Goal: Transaction & Acquisition: Purchase product/service

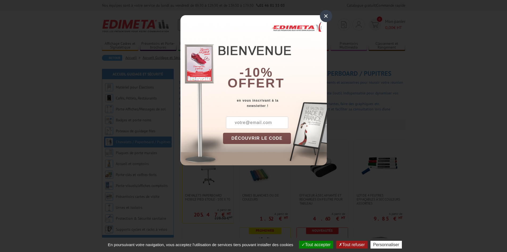
click at [326, 17] on div "×" at bounding box center [326, 16] width 12 height 12
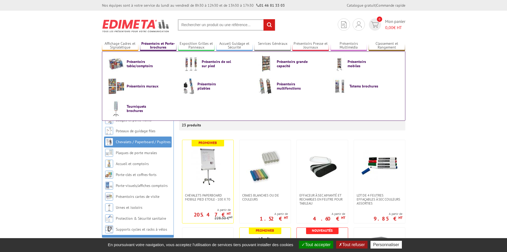
click at [155, 44] on link "Présentoirs et Porte-brochures" at bounding box center [158, 45] width 37 height 9
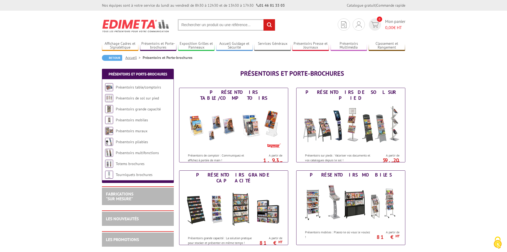
click at [189, 24] on input "text" at bounding box center [226, 24] width 97 height 11
paste input "407701"
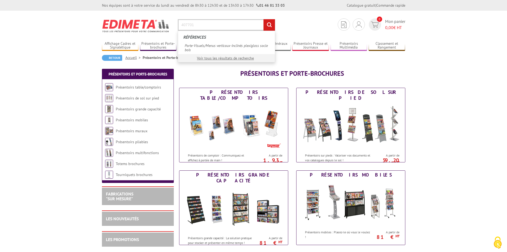
type input "407701"
click at [264, 19] on input "rechercher" at bounding box center [269, 24] width 11 height 11
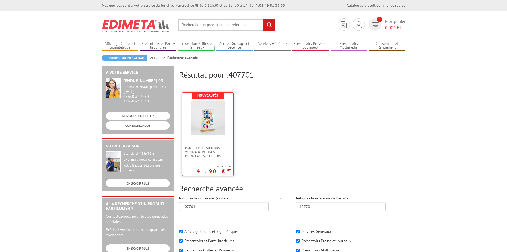
click at [208, 122] on img at bounding box center [208, 117] width 35 height 35
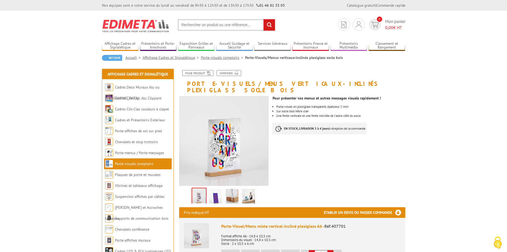
click at [250, 193] on img at bounding box center [248, 196] width 13 height 17
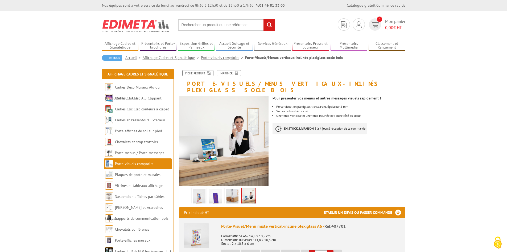
click at [229, 191] on img at bounding box center [232, 196] width 13 height 17
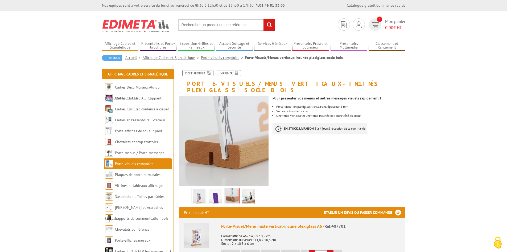
click at [215, 190] on img at bounding box center [215, 196] width 13 height 17
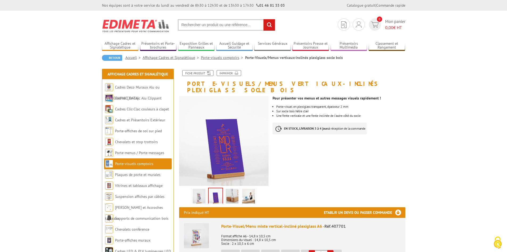
click at [196, 190] on img at bounding box center [199, 196] width 13 height 17
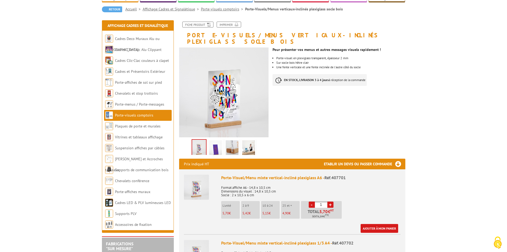
scroll to position [53, 0]
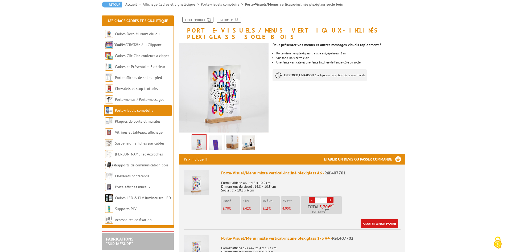
click at [330, 196] on link "+" at bounding box center [330, 199] width 6 height 6
type input "2"
click at [127, 122] on link "Plaques de porte et murales" at bounding box center [138, 121] width 46 height 5
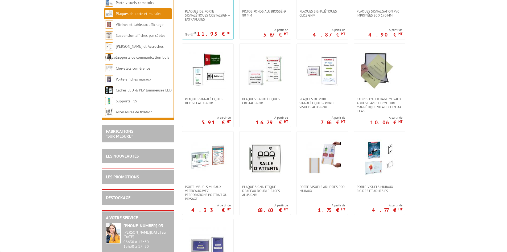
scroll to position [133, 0]
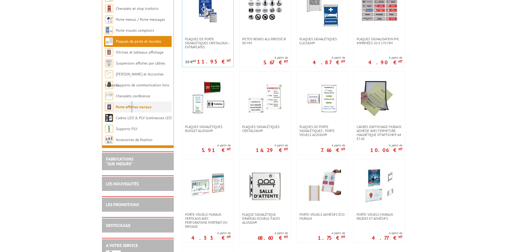
click at [132, 103] on li "Porte-affiches muraux" at bounding box center [138, 106] width 68 height 11
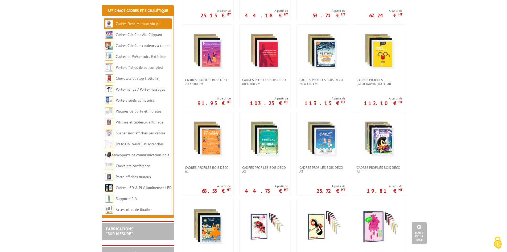
scroll to position [213, 0]
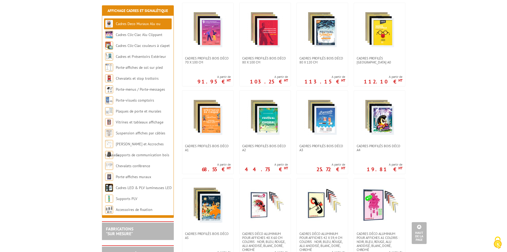
drag, startPoint x: 418, startPoint y: 160, endPoint x: 451, endPoint y: 154, distance: 34.2
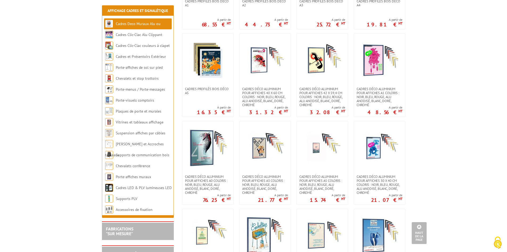
scroll to position [319, 0]
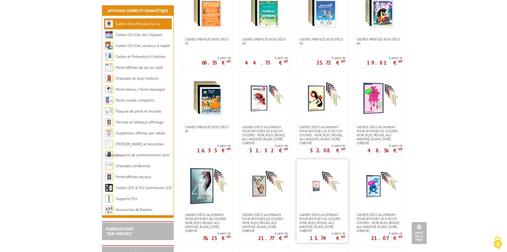
click at [306, 187] on img at bounding box center [322, 185] width 37 height 37
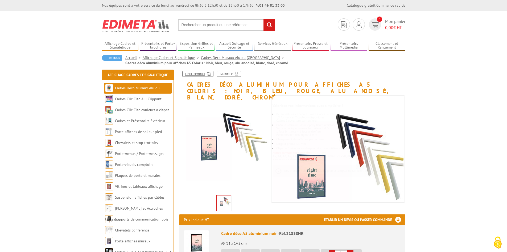
click at [197, 74] on link "Fiche produit" at bounding box center [197, 74] width 31 height 6
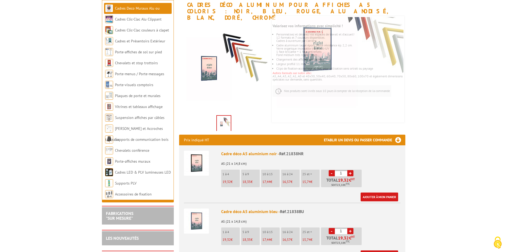
scroll to position [80, 0]
